Goal: Task Accomplishment & Management: Manage account settings

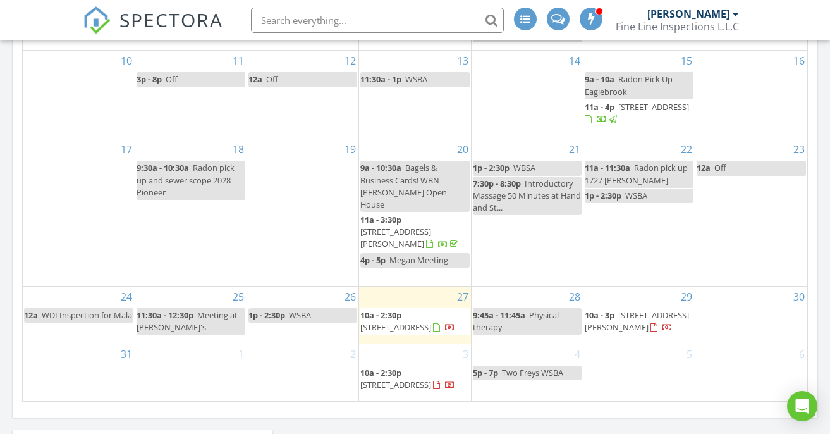
scroll to position [759, 0]
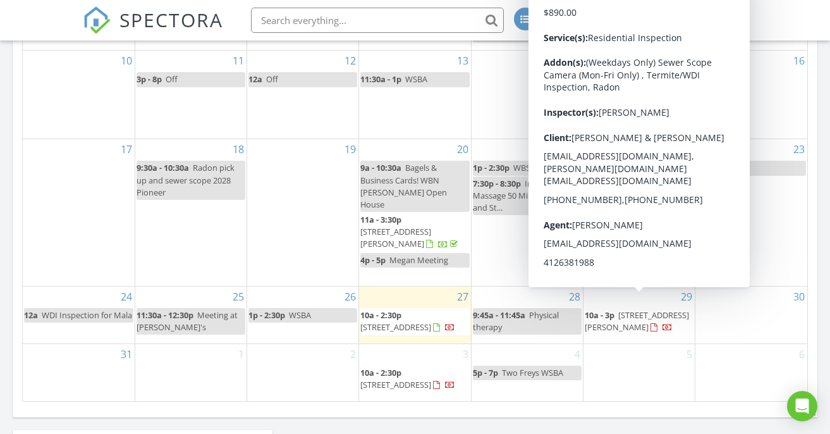
click at [624, 312] on span "50 Alexander Pl, Pittsburgh 15243" at bounding box center [637, 320] width 104 height 23
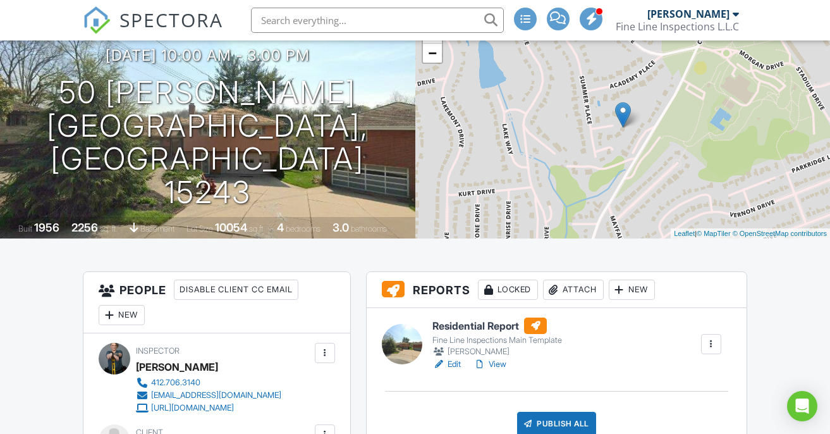
scroll to position [71, 0]
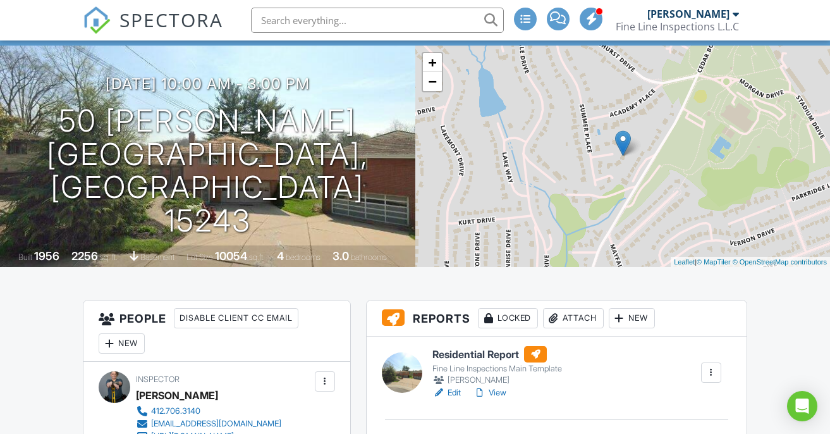
click at [175, 23] on span "SPECTORA" at bounding box center [172, 19] width 104 height 27
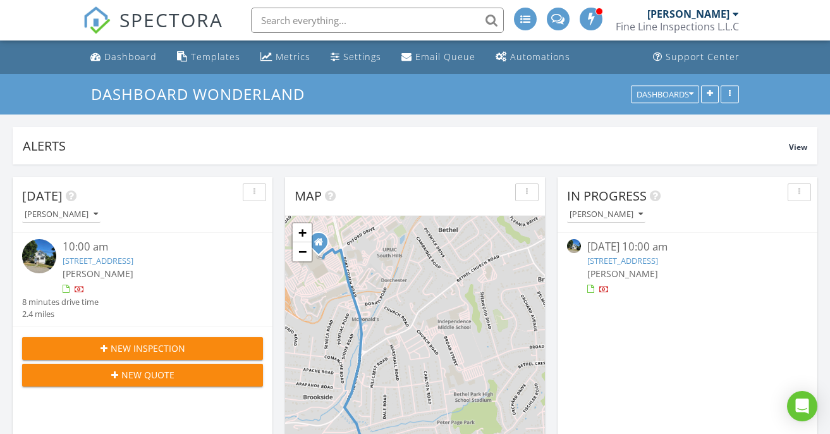
scroll to position [1436, 831]
click at [623, 268] on span "[PERSON_NAME]" at bounding box center [623, 274] width 71 height 12
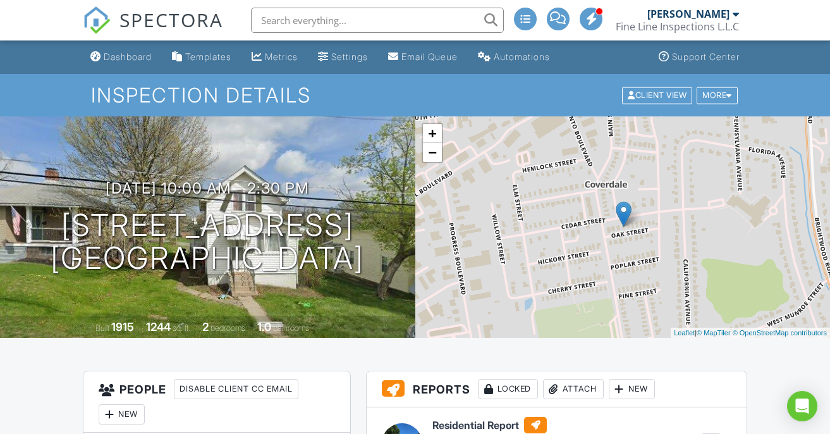
scroll to position [146, 0]
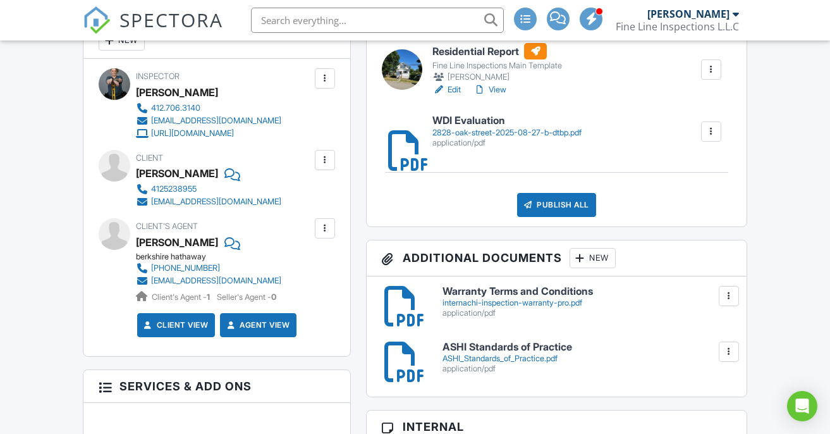
click at [457, 90] on link "Edit" at bounding box center [447, 89] width 28 height 13
